Goal: Navigation & Orientation: Find specific page/section

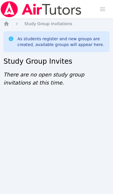
click at [8, 21] on icon "Breadcrumb" at bounding box center [6, 24] width 6 height 6
click at [5, 17] on img at bounding box center [41, 9] width 82 height 16
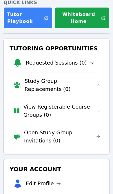
scroll to position [75, 0]
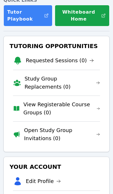
scroll to position [77, 0]
